Goal: Task Accomplishment & Management: Complete application form

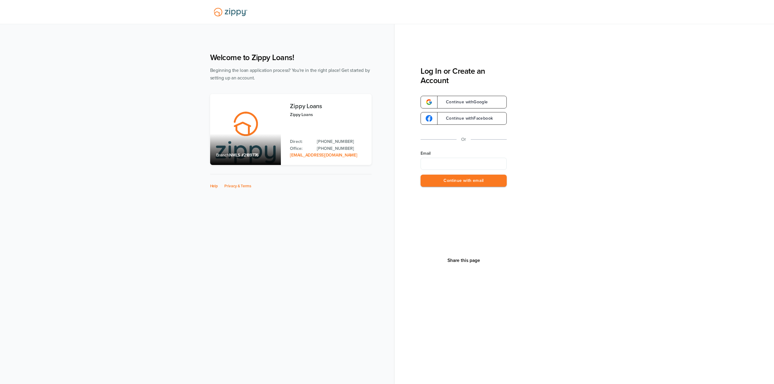
type input "**********"
click at [467, 181] on button "Continue with email" at bounding box center [464, 181] width 86 height 12
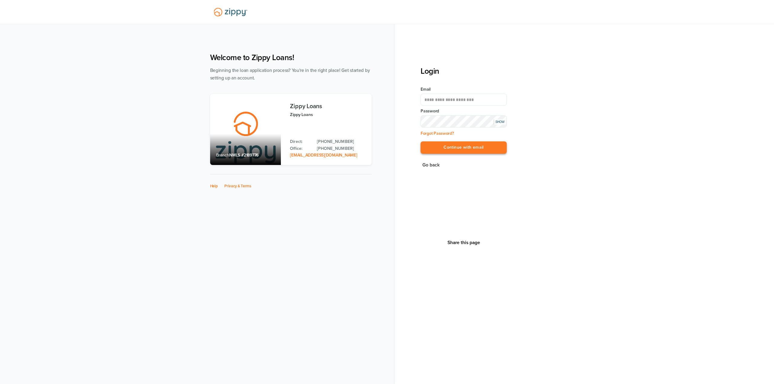
click at [480, 147] on button "Continue with email" at bounding box center [464, 148] width 86 height 12
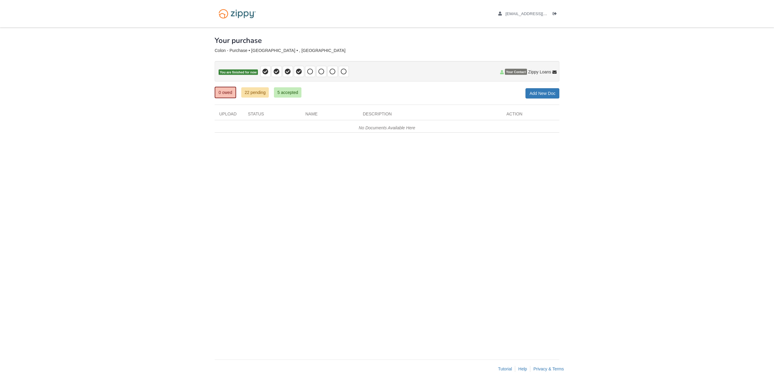
click at [513, 73] on span "Your Contact" at bounding box center [516, 72] width 22 height 6
click at [59, 118] on body "[EMAIL_ADDRESS][DOMAIN_NAME] Logout" at bounding box center [387, 192] width 774 height 384
click at [512, 71] on span "Your Contact" at bounding box center [516, 72] width 22 height 6
click at [638, 73] on body "[EMAIL_ADDRESS][DOMAIN_NAME] Logout" at bounding box center [387, 192] width 774 height 384
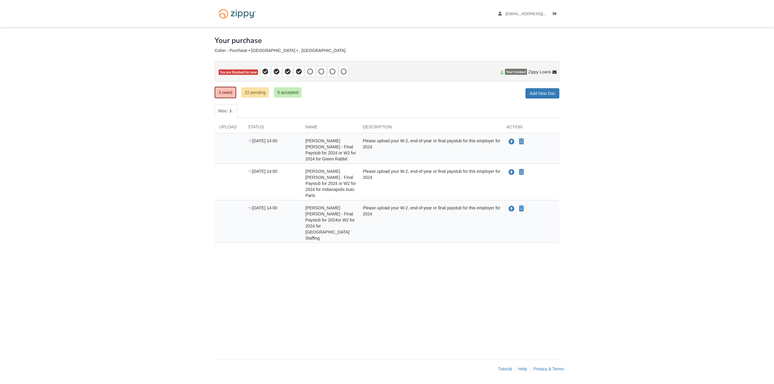
click at [401, 250] on div "× × × Pending Add Document Notice document will be included in the email sent t…" at bounding box center [387, 191] width 345 height 326
click at [514, 142] on icon "Upload Carlos Colon Rios - Final Paystub for 2024 or W2 for 2024 for Green Rabb…" at bounding box center [512, 142] width 6 height 6
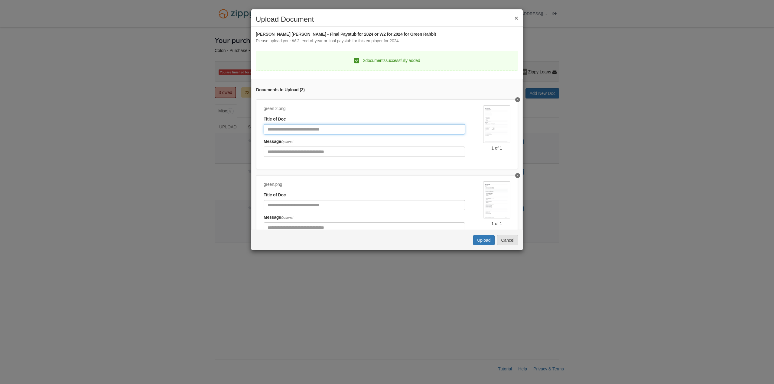
click at [304, 127] on input "Document Title" at bounding box center [364, 129] width 201 height 10
click at [473, 237] on div "Uploading... Upload Cancel" at bounding box center [387, 240] width 272 height 20
click at [478, 237] on button "Upload" at bounding box center [483, 240] width 21 height 10
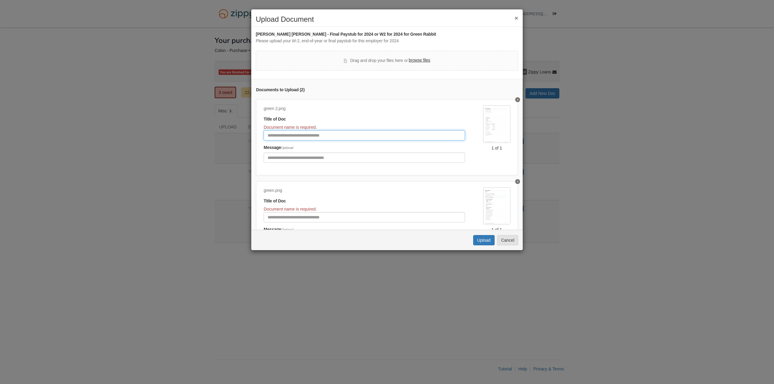
click at [312, 135] on input "Document Title" at bounding box center [364, 135] width 201 height 10
type input "*****"
click at [330, 215] on input "Document Title" at bounding box center [364, 217] width 201 height 10
type input "******"
click at [476, 239] on button "Upload" at bounding box center [483, 240] width 21 height 10
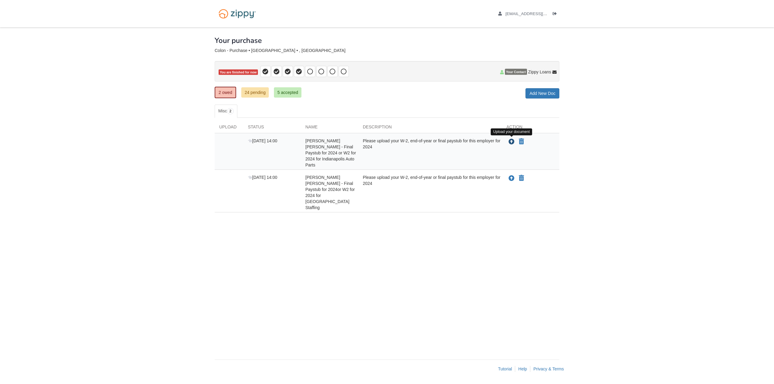
click at [514, 144] on icon "Upload Carlos Colon Rios - Final Paystub for 2024 or W2 for 2024 for Indianapol…" at bounding box center [512, 142] width 6 height 6
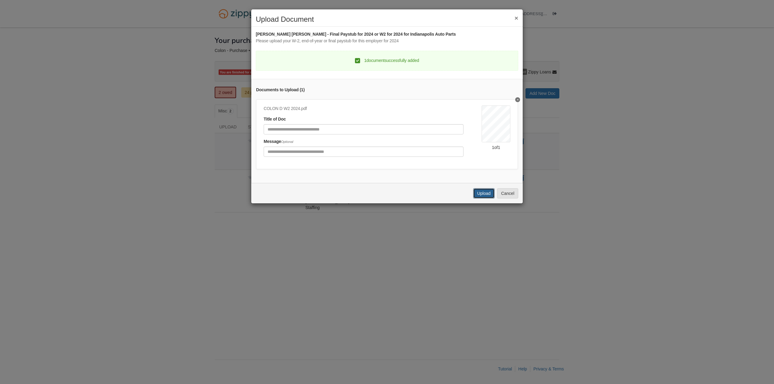
click at [480, 199] on button "Upload" at bounding box center [483, 193] width 21 height 10
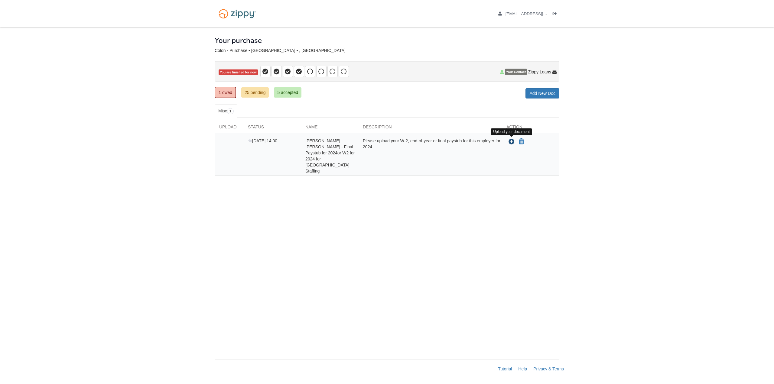
click at [510, 141] on icon "Upload Carlos Colon Rios - Final Paystub for 2024or W2 for 2024 for Elwood Staf…" at bounding box center [512, 142] width 6 height 6
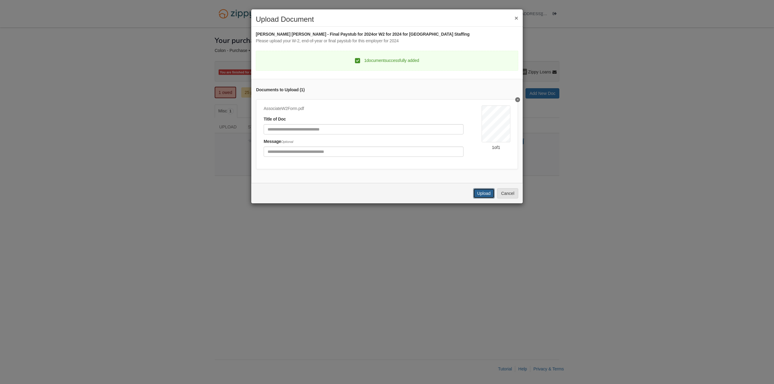
click at [482, 196] on button "Upload" at bounding box center [483, 193] width 21 height 10
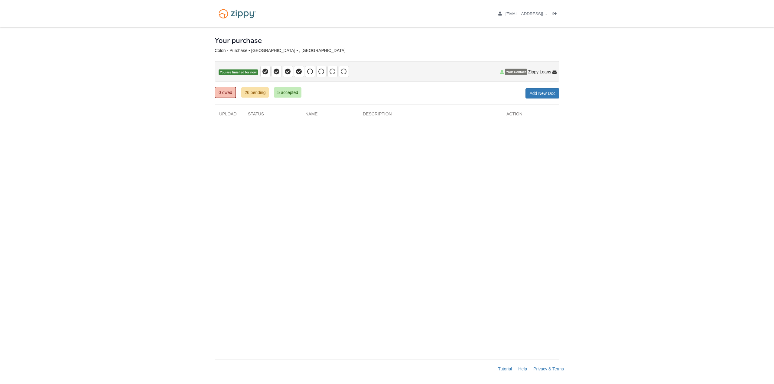
click at [336, 171] on div "× × × Pending Add Document Notice document will be included in the email sent t…" at bounding box center [387, 191] width 345 height 326
click at [503, 72] on icon at bounding box center [502, 72] width 4 height 4
click at [450, 75] on p "You are finished for now" at bounding box center [387, 71] width 345 height 21
click at [313, 76] on span at bounding box center [310, 71] width 10 height 11
click at [326, 72] on span at bounding box center [321, 71] width 10 height 11
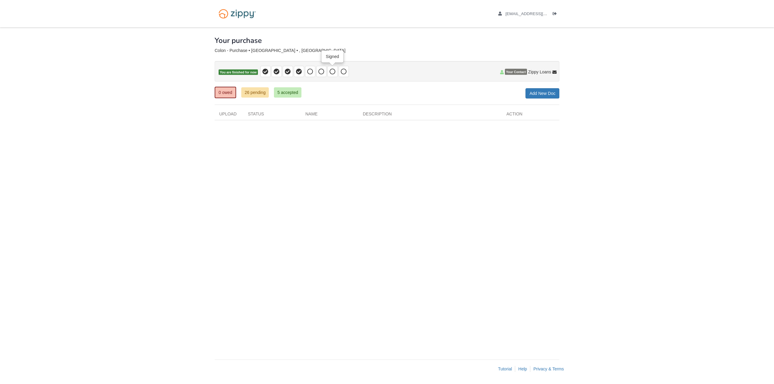
click at [335, 72] on icon at bounding box center [333, 72] width 6 height 6
click at [354, 70] on p "You are finished for now" at bounding box center [387, 71] width 345 height 21
click at [300, 72] on icon at bounding box center [299, 72] width 6 height 6
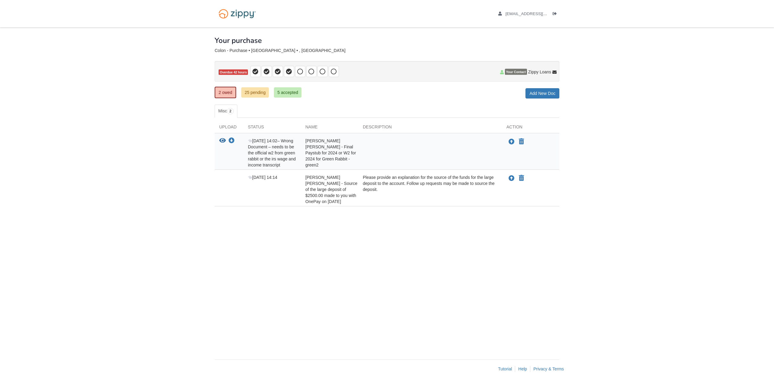
click at [80, 92] on body "xloudgaming14@gmail.com Logout" at bounding box center [387, 192] width 774 height 384
click at [513, 142] on icon "Upload Carlos Colon Rios - Final Paystub for 2024 or W2 for 2024 for Green Rabb…" at bounding box center [512, 142] width 6 height 6
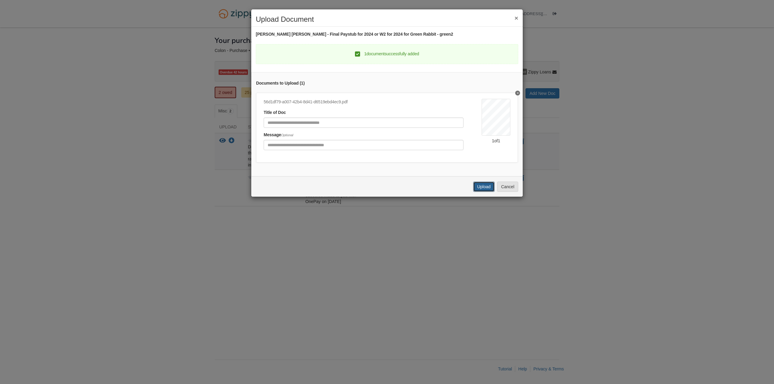
click at [492, 186] on button "Upload" at bounding box center [483, 187] width 21 height 10
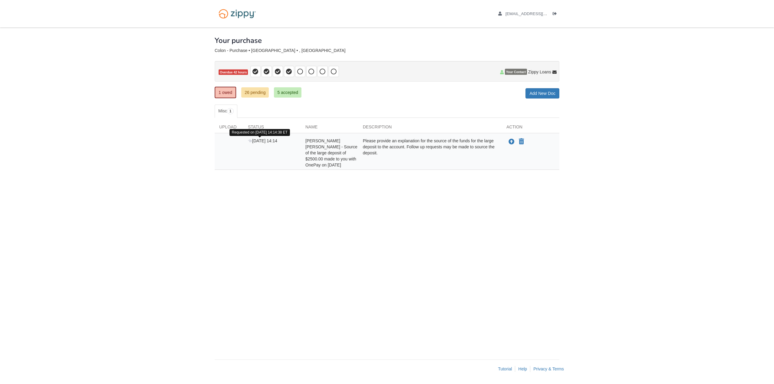
click at [250, 142] on icon at bounding box center [250, 141] width 4 height 4
click at [261, 149] on div "[DATE] 14:14" at bounding box center [271, 153] width 57 height 30
click at [432, 146] on div "Please provide an explanation for the source of the funds for the large deposit…" at bounding box center [430, 153] width 144 height 30
click at [285, 161] on div "[DATE] 14:14" at bounding box center [271, 153] width 57 height 30
click at [311, 137] on div "[DATE] 14:14 [PERSON_NAME] [PERSON_NAME] - Source of the large deposit of $2500…" at bounding box center [387, 151] width 345 height 37
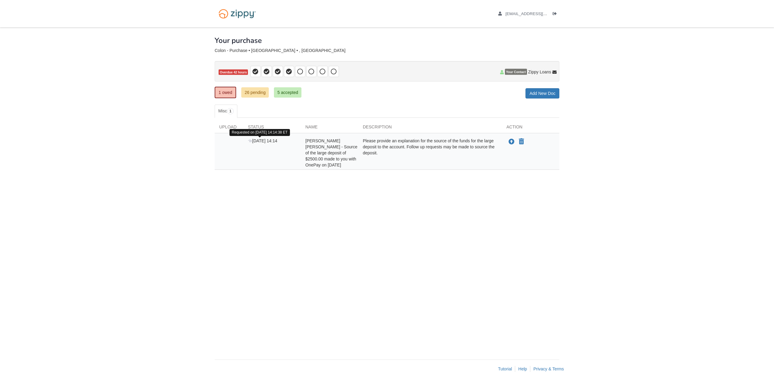
click at [249, 141] on icon at bounding box center [250, 141] width 4 height 4
click at [303, 143] on div "[PERSON_NAME] [PERSON_NAME] - Source of the large deposit of $2500.00 made to y…" at bounding box center [329, 153] width 57 height 30
click at [376, 144] on div "Please provide an explanation for the source of the funds for the large deposit…" at bounding box center [430, 153] width 144 height 30
click at [357, 148] on div "[PERSON_NAME] [PERSON_NAME] - Source of the large deposit of $2500.00 made to y…" at bounding box center [329, 153] width 57 height 30
click at [509, 141] on icon "Upload Carlos Colon Rios - Source of the large deposit of $2500.00 made to you …" at bounding box center [512, 142] width 6 height 6
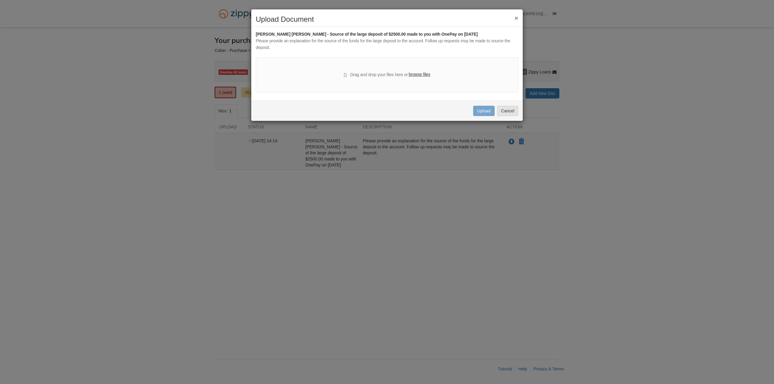
click at [387, 186] on div "× Upload Document Carlos Colon Rios - Source of the large deposit of $2500.00 m…" at bounding box center [387, 192] width 774 height 384
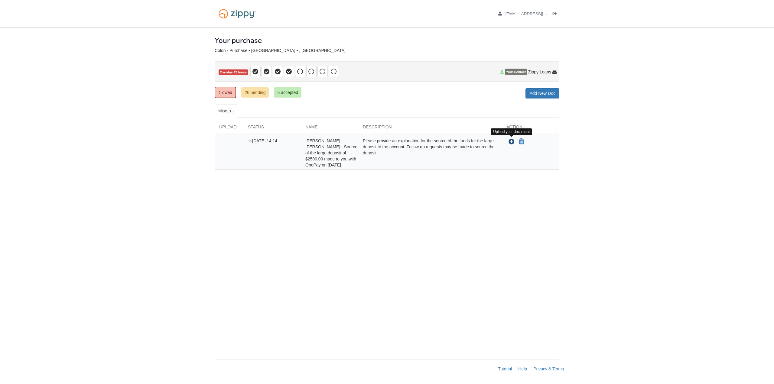
click at [512, 142] on icon "Upload Carlos Colon Rios - Source of the large deposit of $2500.00 made to you …" at bounding box center [512, 142] width 6 height 6
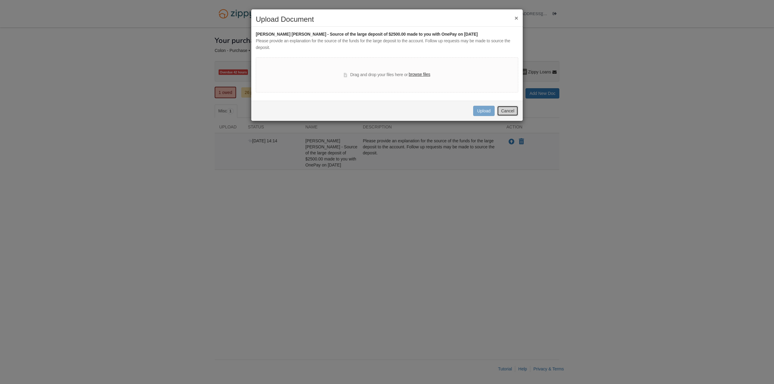
click at [513, 114] on button "Cancel" at bounding box center [507, 111] width 21 height 10
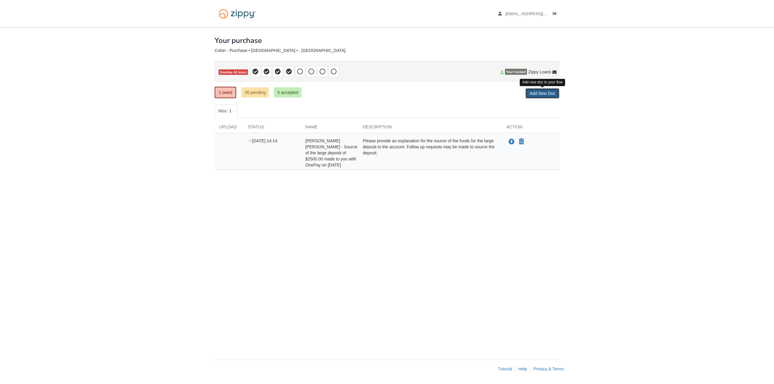
click at [556, 95] on link "Add New Doc" at bounding box center [543, 93] width 34 height 10
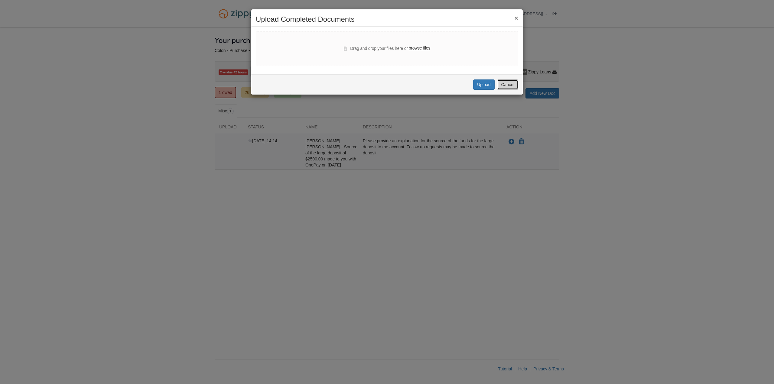
click at [503, 89] on button "Cancel" at bounding box center [507, 85] width 21 height 10
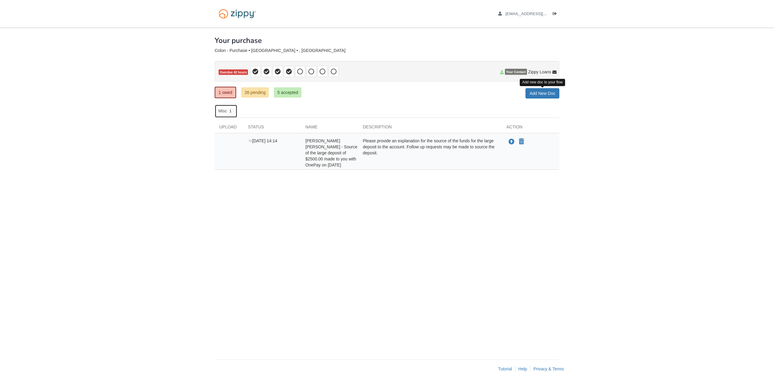
click at [233, 110] on span "1" at bounding box center [230, 111] width 7 height 6
click at [353, 104] on div "× × × Pending Add Document Notice document will be included in the email sent t…" at bounding box center [387, 191] width 345 height 326
click at [502, 72] on icon at bounding box center [502, 72] width 4 height 4
click at [435, 193] on div "× × × Pending Add Document Notice document will be included in the email sent t…" at bounding box center [387, 191] width 345 height 326
click at [512, 143] on icon "Upload Carlos Colon Rios - Source of the large deposit of $2500.00 made to you …" at bounding box center [512, 142] width 6 height 6
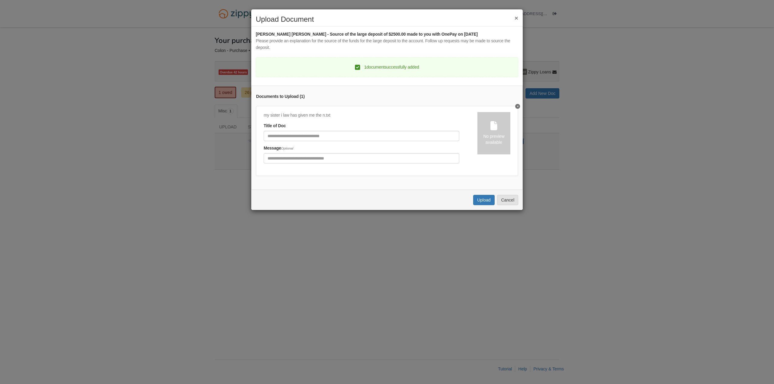
click at [469, 201] on div "Uploading... Upload Cancel" at bounding box center [387, 200] width 272 height 20
click at [484, 202] on button "Upload" at bounding box center [483, 200] width 21 height 10
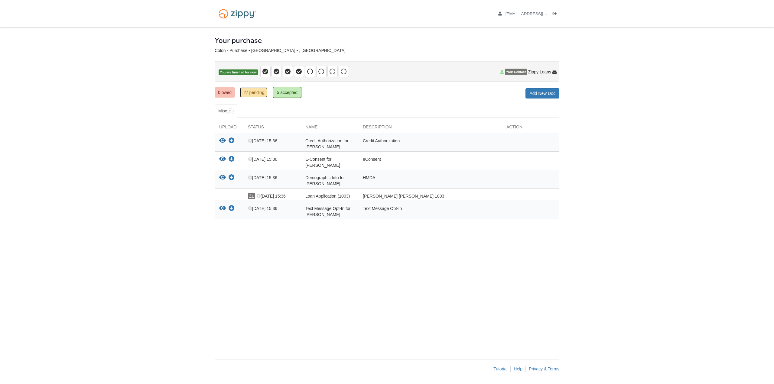
click at [251, 89] on link "27 pending" at bounding box center [254, 92] width 28 height 10
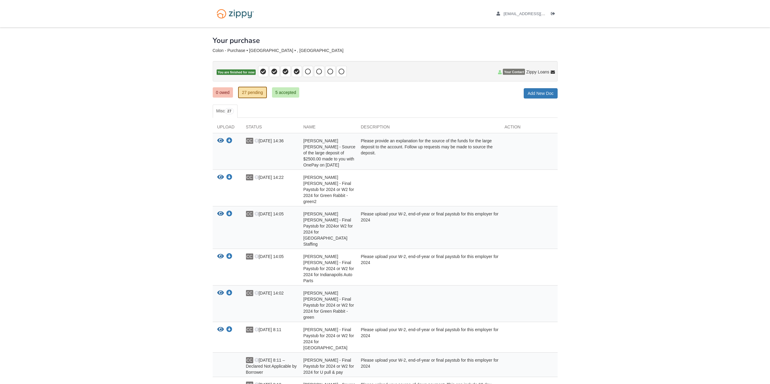
click at [226, 40] on h1 "Your purchase" at bounding box center [236, 41] width 47 height 8
click at [225, 91] on link "0 owed" at bounding box center [223, 92] width 20 height 10
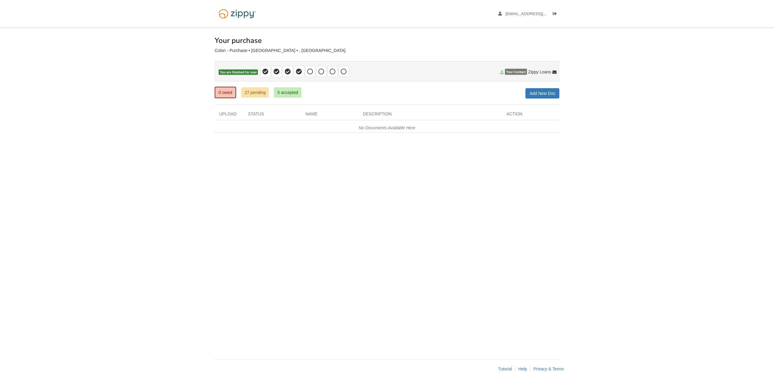
click at [516, 71] on span "Your Contact" at bounding box center [516, 72] width 22 height 6
